Goal: Find specific page/section: Find specific page/section

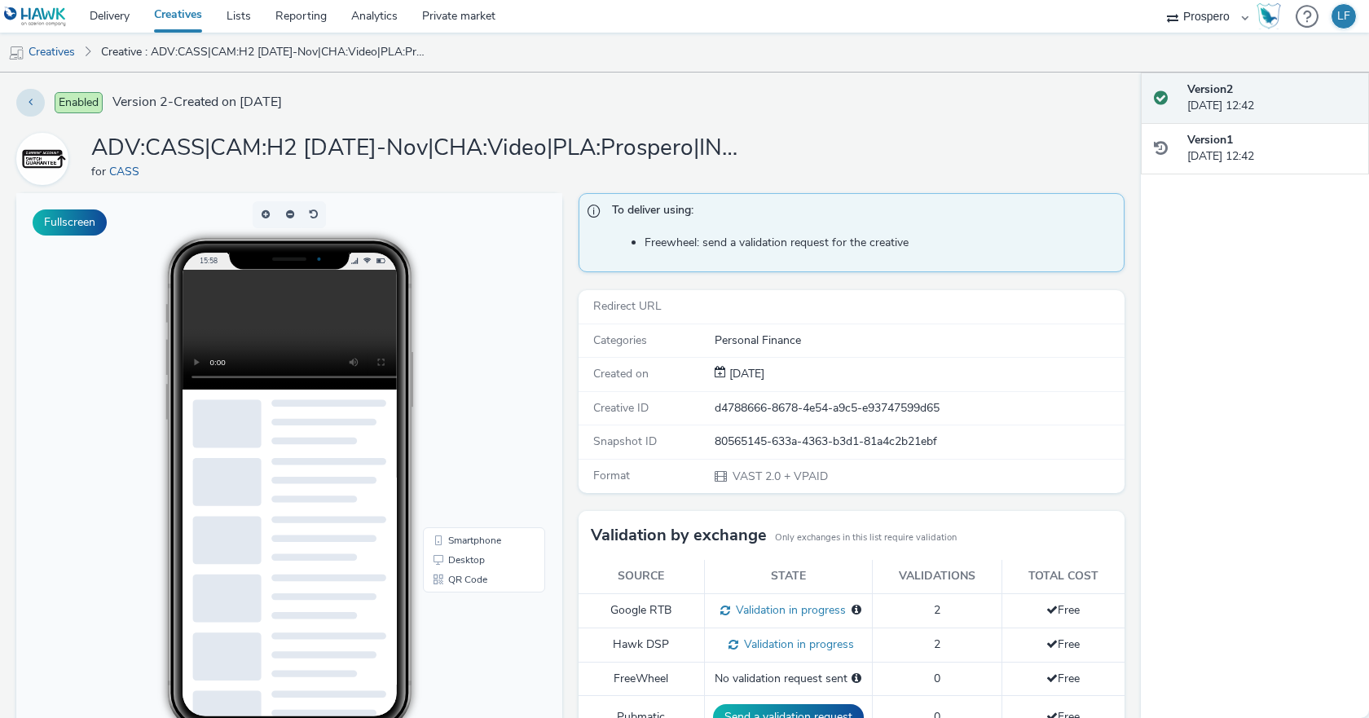
scroll to position [310, 0]
